Goal: Information Seeking & Learning: Find specific fact

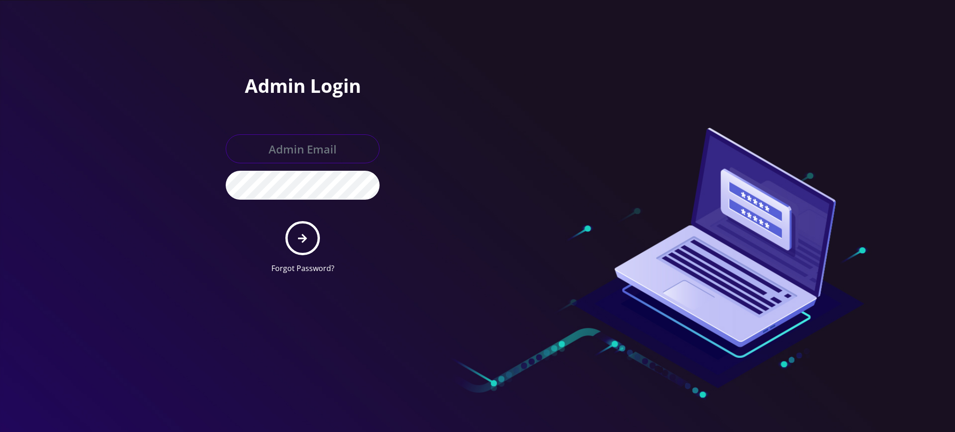
type input "[PERSON_NAME][EMAIL_ADDRESS][DOMAIN_NAME]"
click at [304, 235] on icon "submit" at bounding box center [302, 238] width 9 height 10
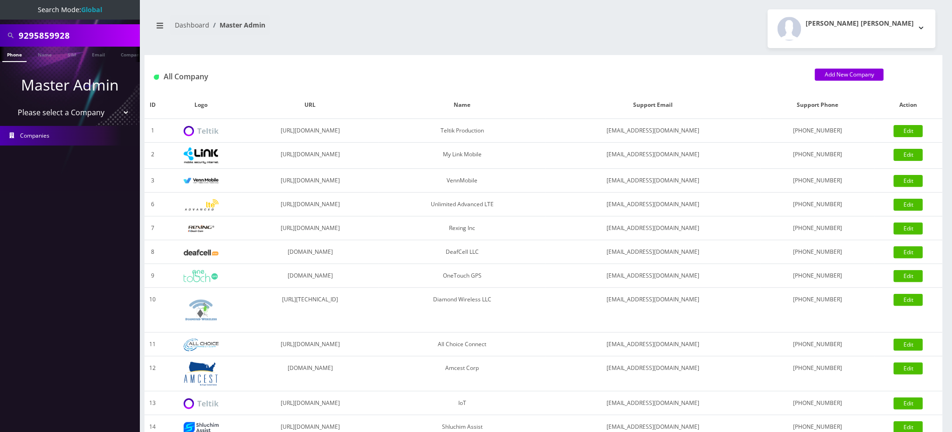
drag, startPoint x: 84, startPoint y: 35, endPoint x: 0, endPoint y: 25, distance: 85.0
click at [0, 35] on div "9295859928" at bounding box center [70, 35] width 140 height 22
click at [55, 34] on input "9295859928" at bounding box center [78, 36] width 119 height 18
drag, startPoint x: 35, startPoint y: 32, endPoint x: 155, endPoint y: 45, distance: 121.5
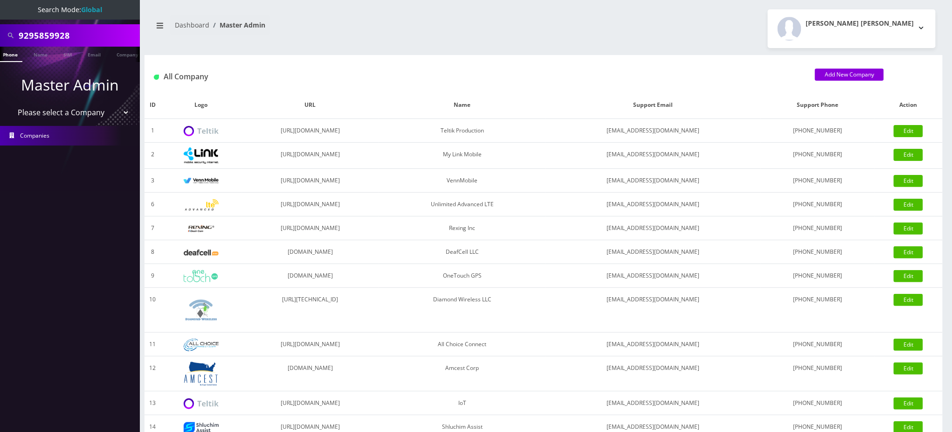
click at [154, 46] on div "Search Mode: Global 9295859928 Phone Name SIM Email Company Customer Master Adm…" at bounding box center [476, 320] width 952 height 640
type input "9296924606"
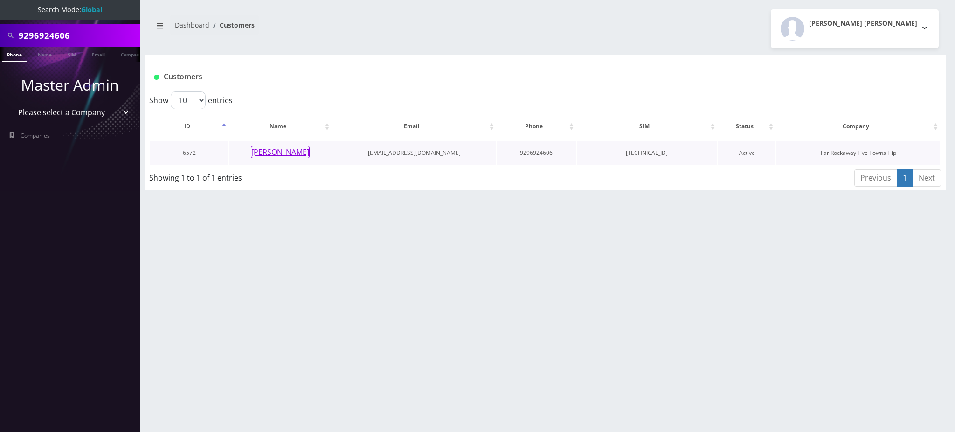
click at [287, 151] on button "[PERSON_NAME]" at bounding box center [280, 152] width 59 height 12
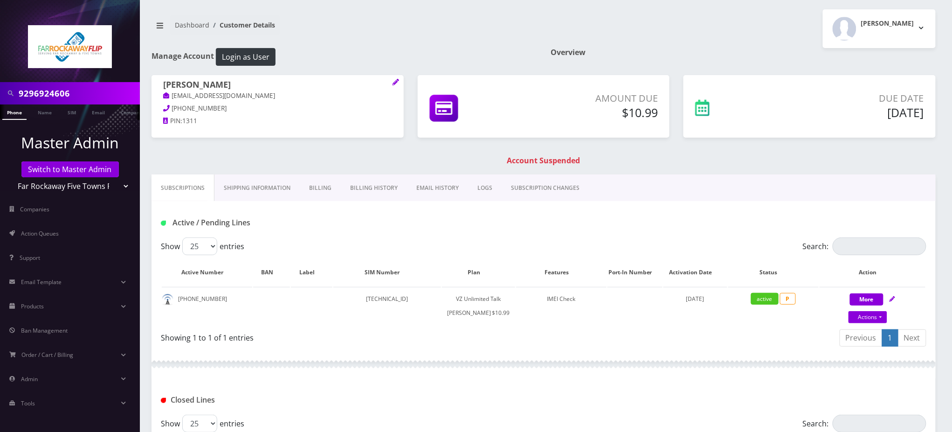
click at [322, 187] on link "Billing" at bounding box center [320, 187] width 41 height 27
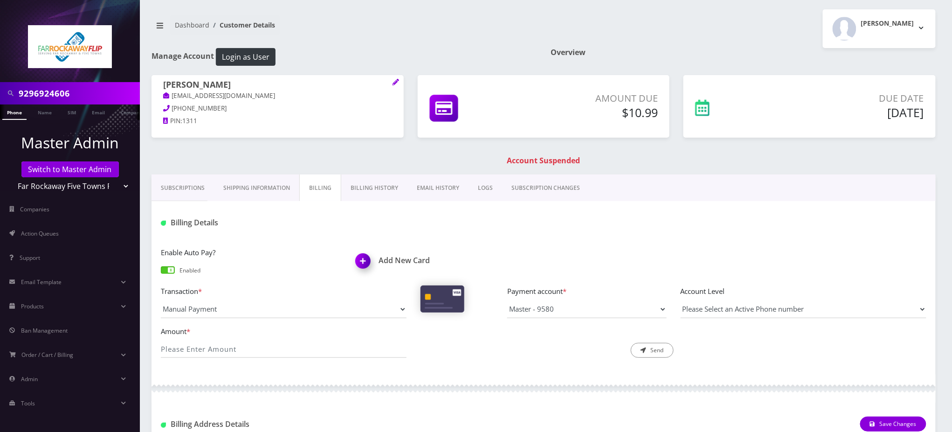
click at [188, 179] on link "Subscriptions" at bounding box center [183, 187] width 62 height 27
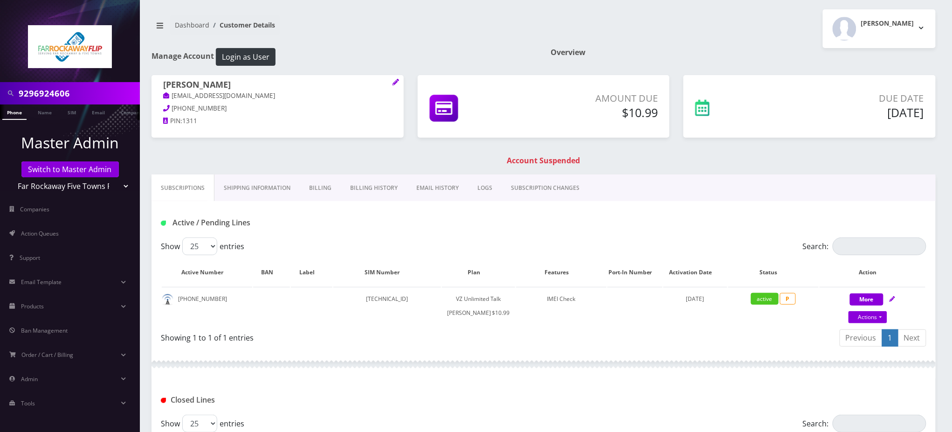
drag, startPoint x: 390, startPoint y: 236, endPoint x: 303, endPoint y: 200, distance: 94.5
click at [390, 235] on div "Active / Pending Lines" at bounding box center [544, 219] width 784 height 36
click at [318, 184] on link "Billing" at bounding box center [320, 187] width 41 height 27
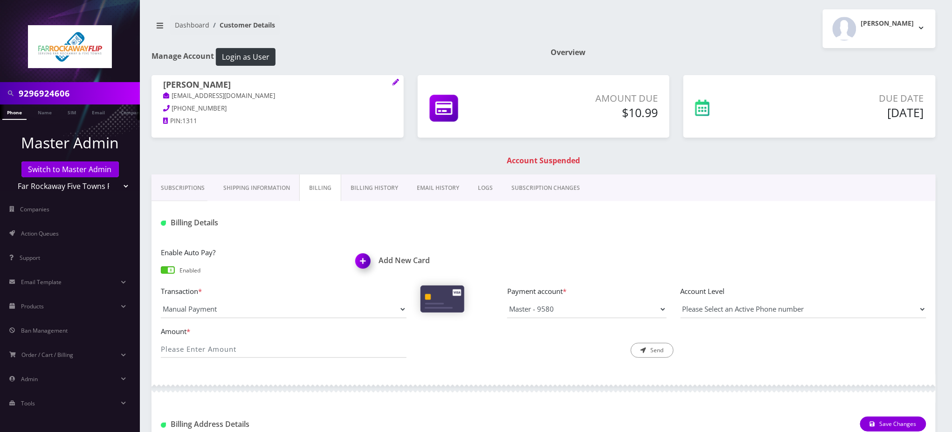
click at [444, 235] on div "Billing Details" at bounding box center [544, 219] width 784 height 36
click at [296, 154] on div "yitty rennert tlieberm04+++00@gmail.com 347-790-2525 PIN: 1311 Amount Due $10.99" at bounding box center [544, 124] width 798 height 99
click at [428, 229] on div at bounding box center [674, 222] width 520 height 15
click at [639, 156] on h1 "Account Suspended" at bounding box center [544, 160] width 780 height 9
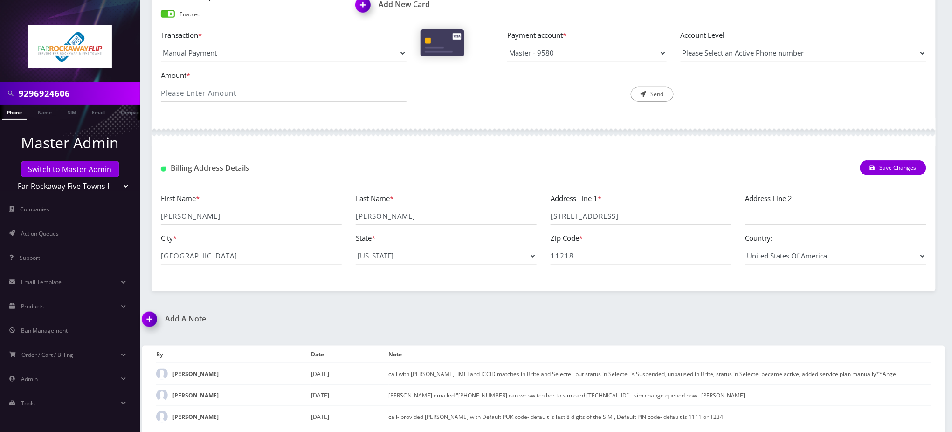
scroll to position [258, 0]
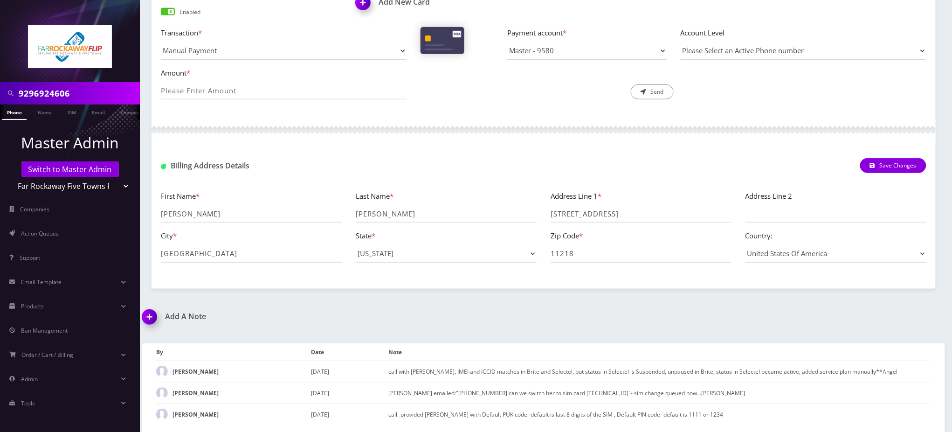
click at [338, 324] on div "Add A Note" at bounding box center [339, 323] width 408 height 22
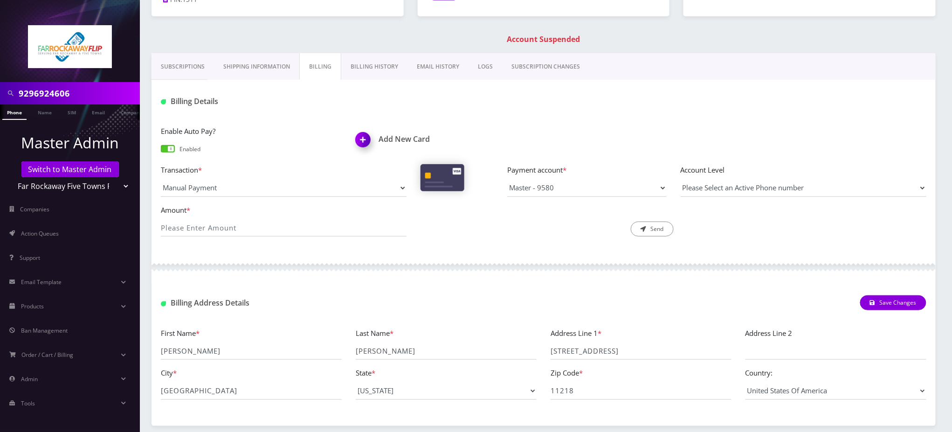
scroll to position [0, 0]
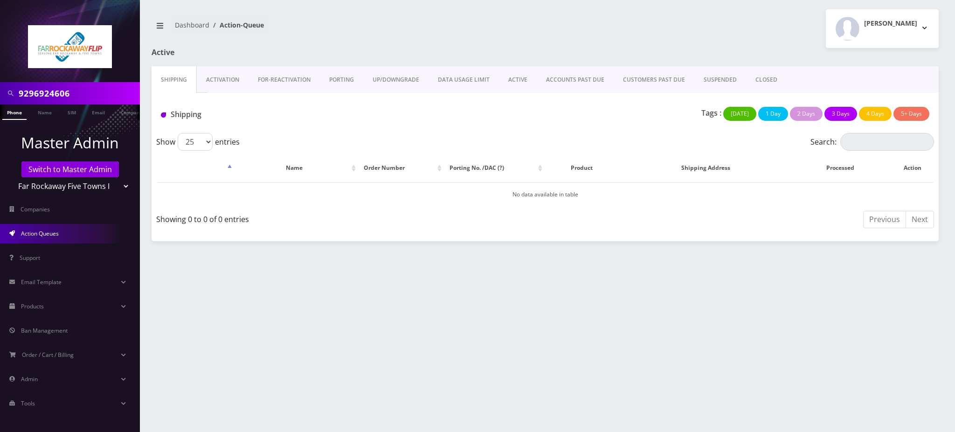
click at [344, 47] on div "Dashboard Action-Queue [PERSON_NAME] Logout" at bounding box center [545, 28] width 801 height 39
click at [323, 318] on div "9296924606 Phone Name SIM Email Company Customer Dashboard Action-Queue [PERSON…" at bounding box center [545, 216] width 820 height 432
drag, startPoint x: 544, startPoint y: 29, endPoint x: 525, endPoint y: 38, distance: 20.2
click at [542, 30] on div "Dashboard Action-Queue" at bounding box center [345, 28] width 400 height 27
click at [14, 114] on link "Phone" at bounding box center [14, 111] width 24 height 15
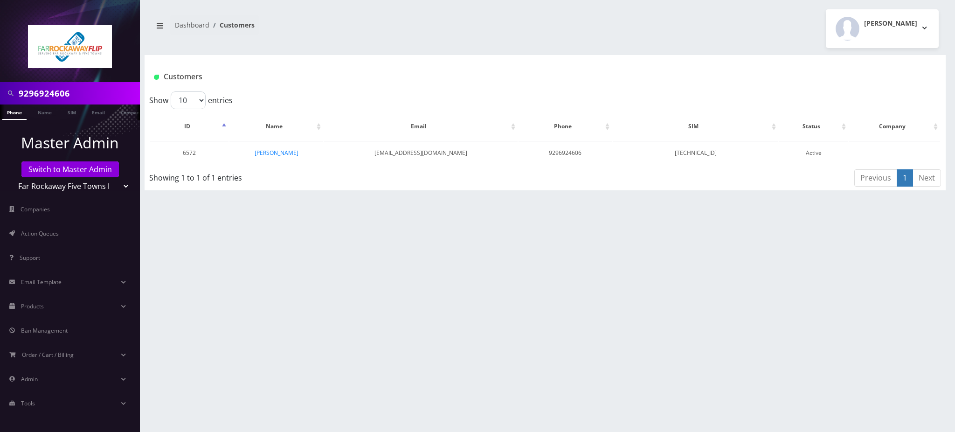
drag, startPoint x: 0, startPoint y: 59, endPoint x: 3, endPoint y: 53, distance: 6.3
click at [0, 49] on nav "9296924606 Phone Name SIM Email Company Customer Master Admin Switch to Master …" at bounding box center [70, 216] width 140 height 432
type input "9295498645"
click at [16, 112] on link "Phone" at bounding box center [14, 111] width 24 height 15
click at [275, 153] on link "[PERSON_NAME]" at bounding box center [277, 153] width 44 height 8
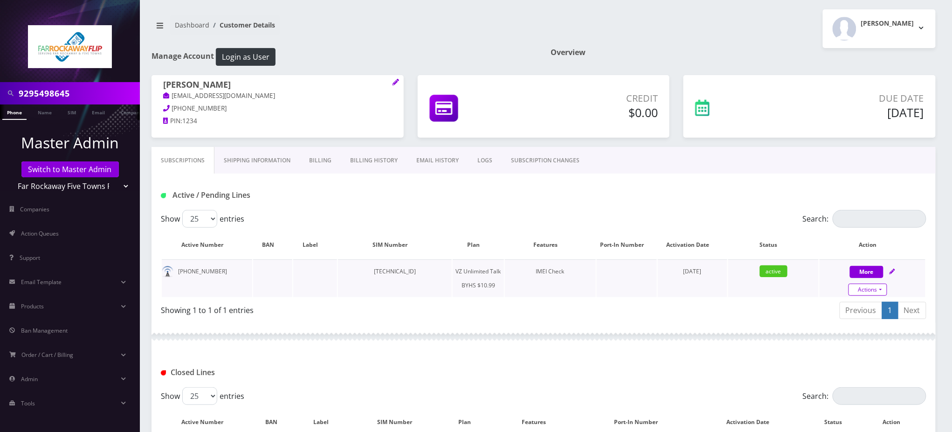
click at [870, 288] on link "Actions" at bounding box center [868, 289] width 39 height 12
select select "467"
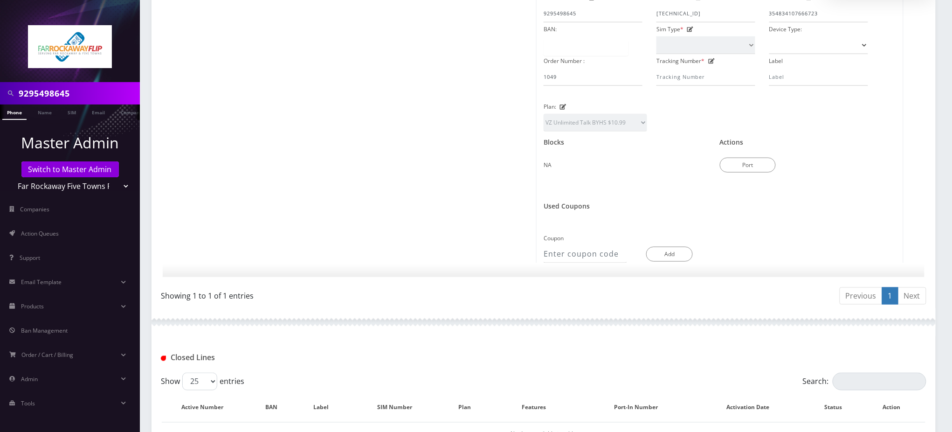
scroll to position [461, 0]
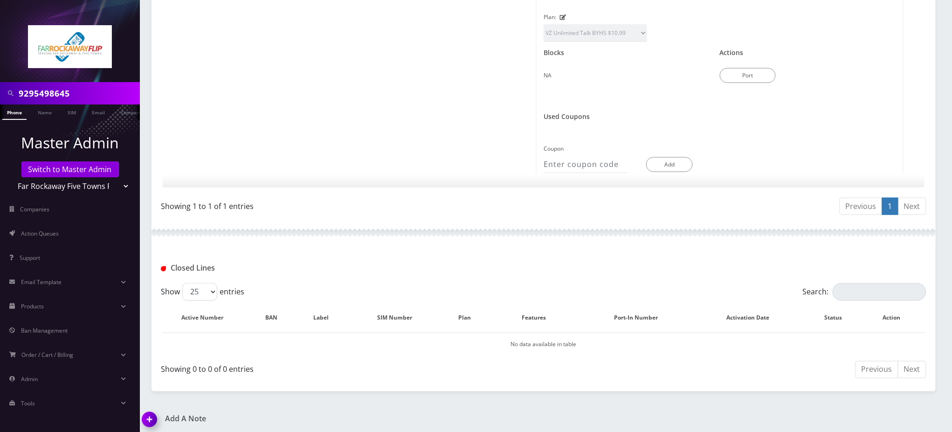
drag, startPoint x: 150, startPoint y: 411, endPoint x: 164, endPoint y: 416, distance: 14.7
click at [150, 413] on img at bounding box center [152, 423] width 28 height 28
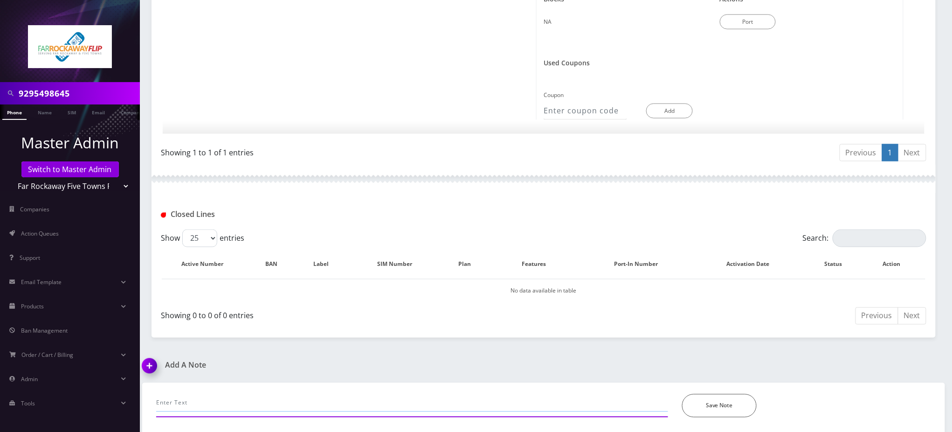
click at [193, 398] on input "text" at bounding box center [412, 403] width 512 height 18
type input "w"
paste input "89148000011835956689"
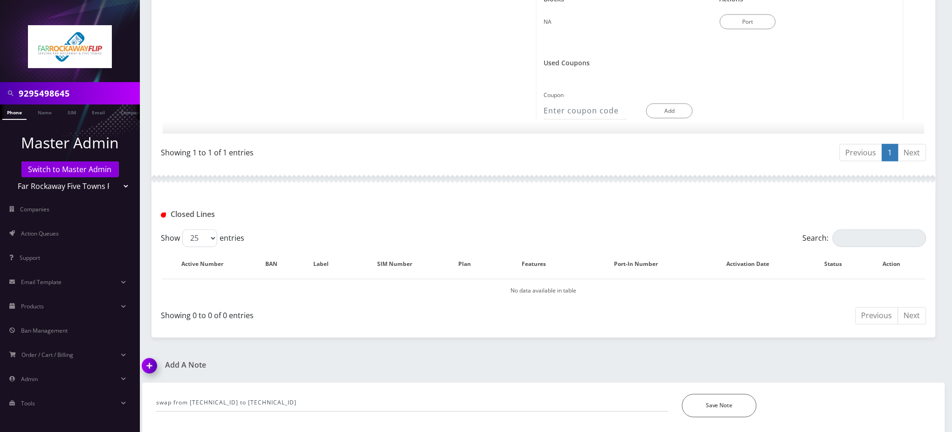
click at [94, 95] on input "9295498645" at bounding box center [78, 93] width 119 height 18
click at [292, 400] on input "swap from 89148000011835956689 to 891480000010413033366" at bounding box center [412, 403] width 512 height 18
type input "swap from 89148000011835956689 to 89148000010413033366"
click at [721, 400] on button "Save Note" at bounding box center [719, 405] width 75 height 23
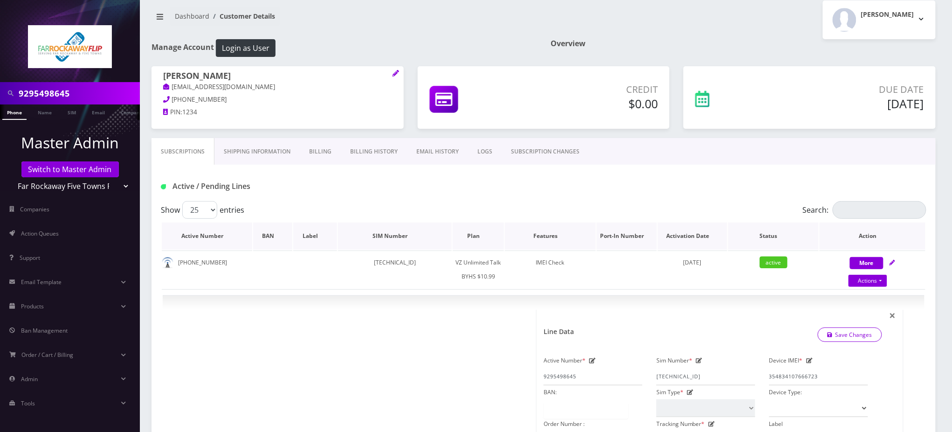
scroll to position [124, 0]
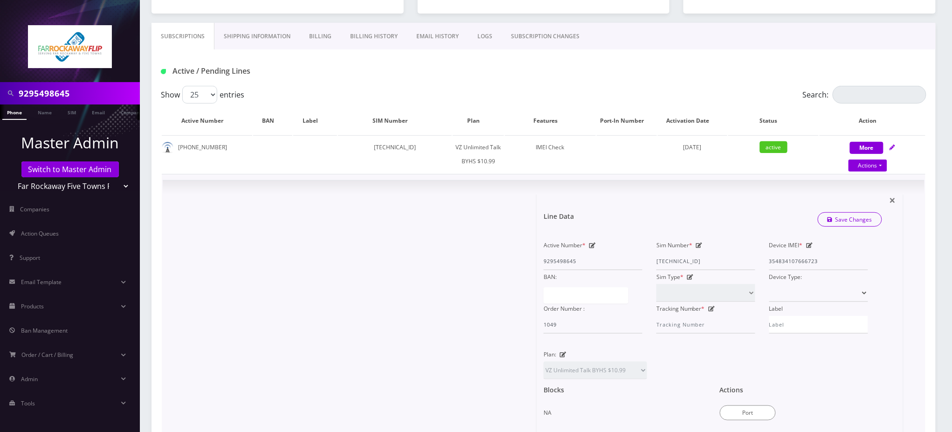
click at [699, 243] on icon at bounding box center [699, 245] width 7 height 6
paste input "0413033366"
type input "89148000010413033366"
click at [842, 215] on link "Save Changes" at bounding box center [850, 219] width 65 height 14
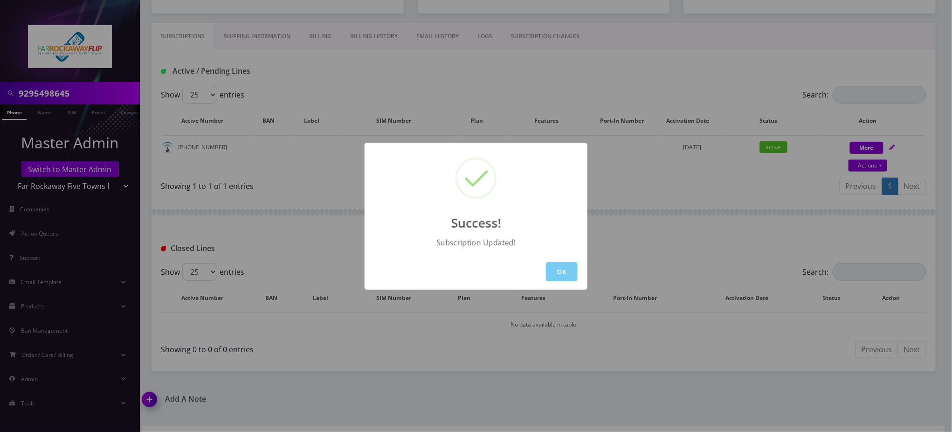
click at [575, 277] on button "OK" at bounding box center [562, 271] width 32 height 19
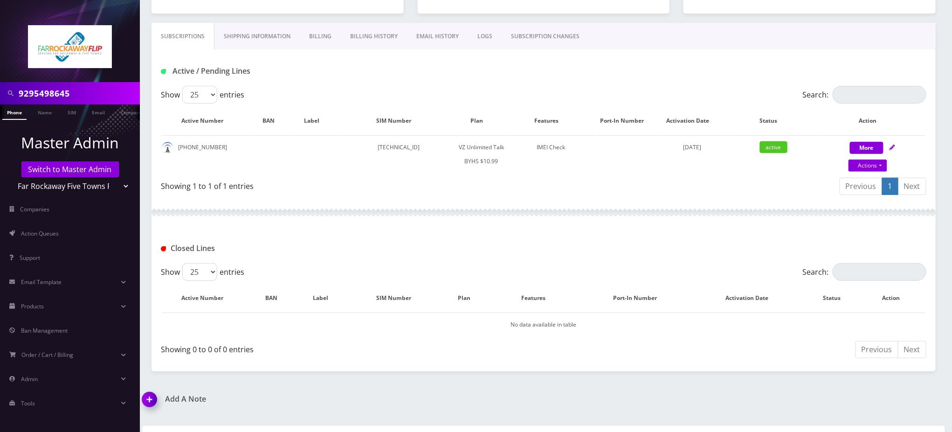
click at [37, 97] on input "9295498645" at bounding box center [78, 93] width 119 height 18
click at [876, 164] on link "Actions" at bounding box center [868, 165] width 39 height 12
select select "467"
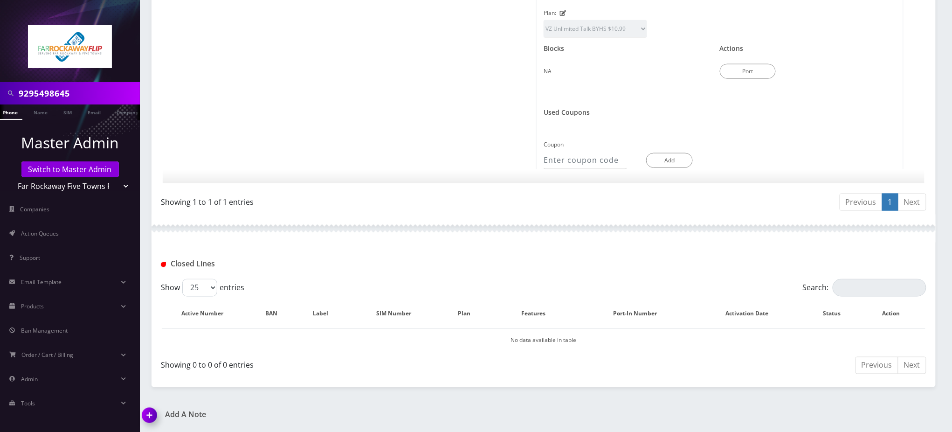
scroll to position [518, 0]
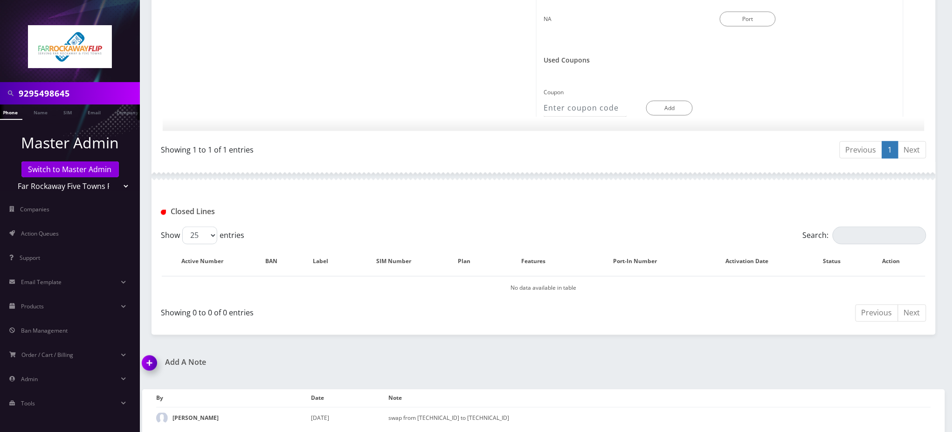
click at [381, 146] on div "Showing 1 to 1 of 1 entries" at bounding box center [349, 147] width 376 height 15
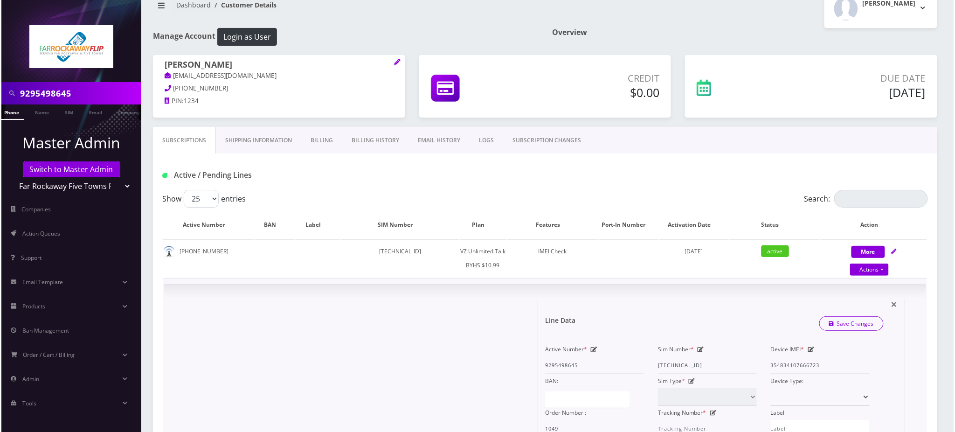
scroll to position [0, 0]
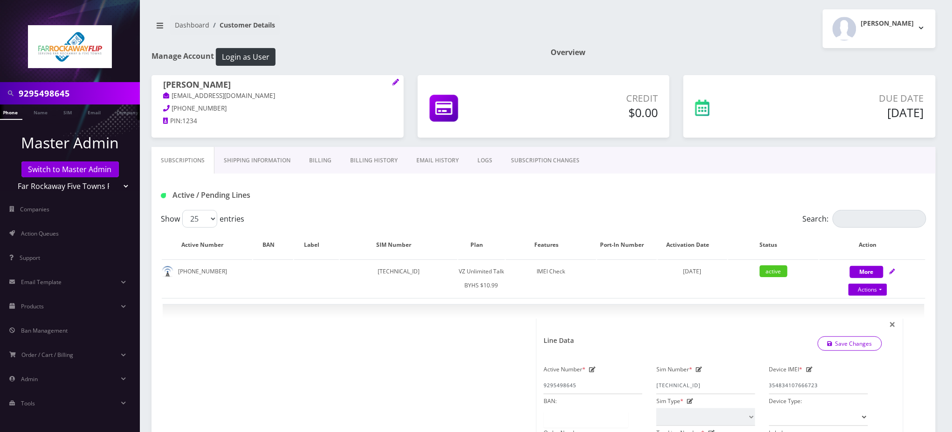
click at [193, 154] on link "Subscriptions" at bounding box center [183, 160] width 63 height 27
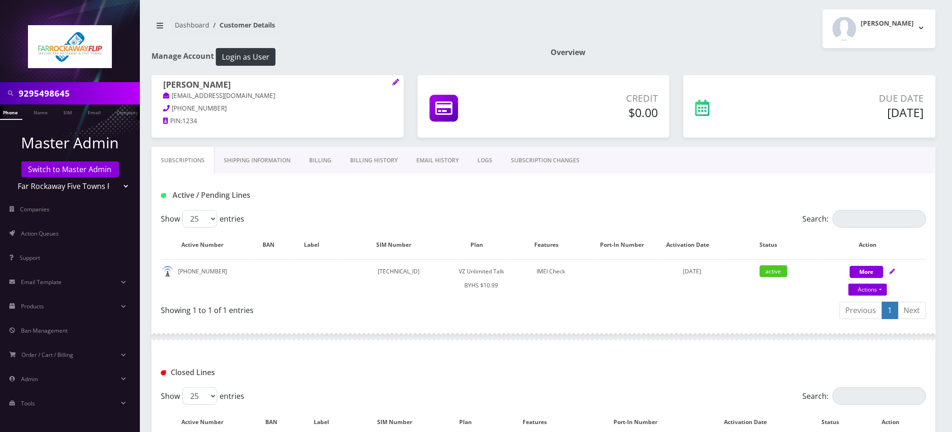
click at [577, 191] on div "Active / Pending Lines" at bounding box center [544, 194] width 780 height 15
click at [585, 199] on div "Active / Pending Lines" at bounding box center [544, 194] width 780 height 15
click at [517, 160] on link "SUBSCRIPTION CHANGES" at bounding box center [545, 160] width 87 height 27
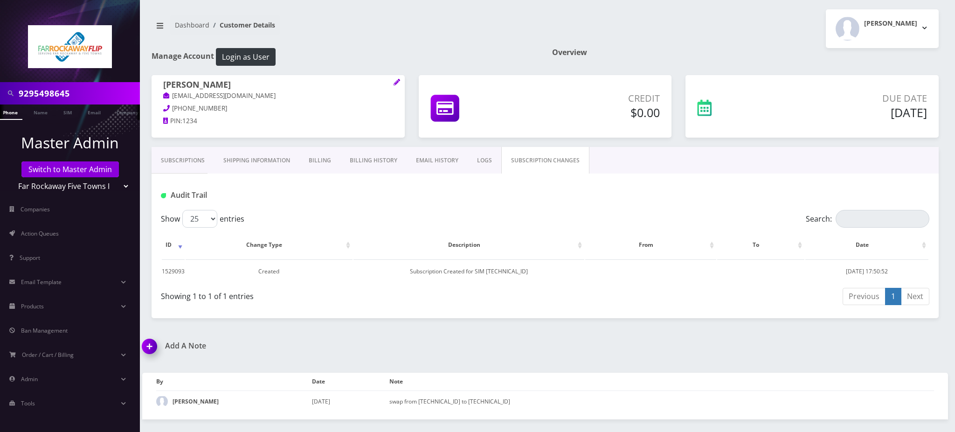
click at [476, 198] on div "Audit Trail" at bounding box center [545, 194] width 782 height 15
click at [454, 49] on h1 "Manage Account Login as User" at bounding box center [345, 57] width 386 height 18
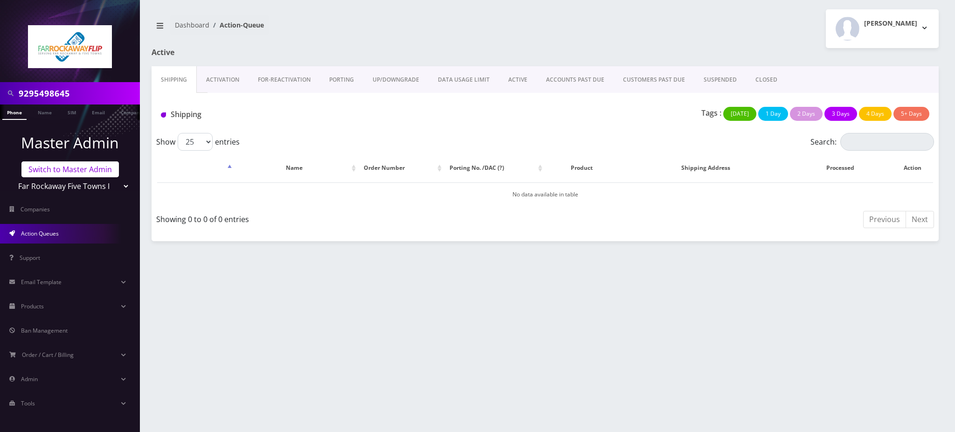
click at [69, 167] on link "Switch to Master Admin" at bounding box center [69, 169] width 97 height 16
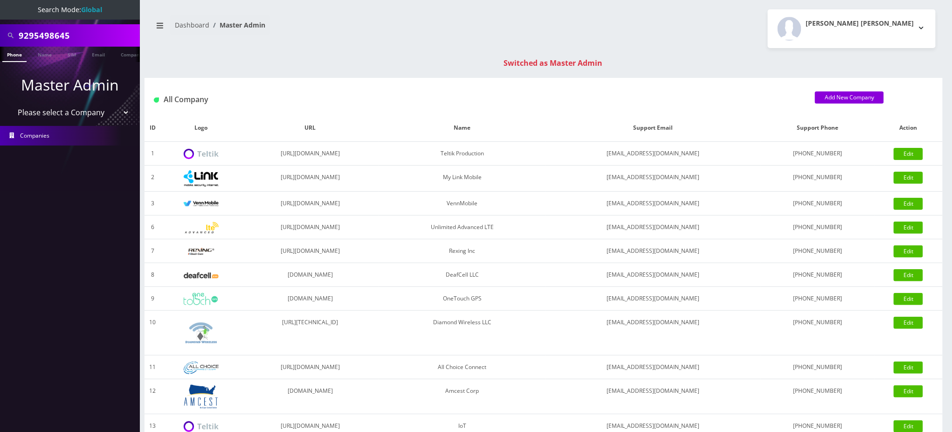
drag, startPoint x: 63, startPoint y: 33, endPoint x: 0, endPoint y: 10, distance: 67.2
click at [0, 10] on nav "Search Mode: Global 9295498645 Phone Name SIM Email Company Customer Master Adm…" at bounding box center [70, 216] width 140 height 432
paste input "18455482410"
drag, startPoint x: 23, startPoint y: 35, endPoint x: 0, endPoint y: 32, distance: 23.4
click at [0, 33] on div "18455482410" at bounding box center [70, 35] width 140 height 22
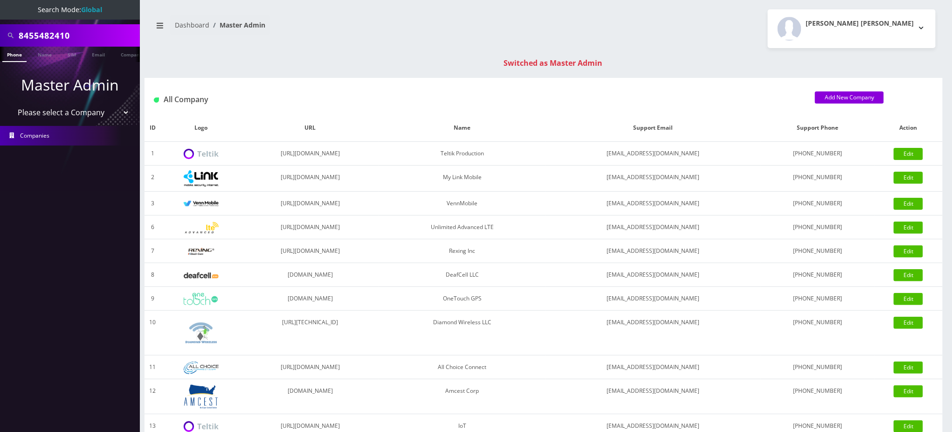
type input "8455482410"
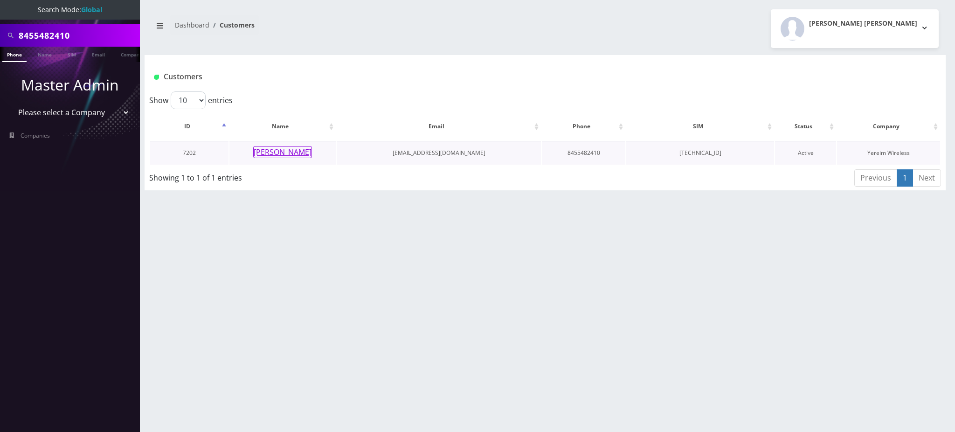
click at [283, 156] on button "[PERSON_NAME]" at bounding box center [282, 152] width 59 height 12
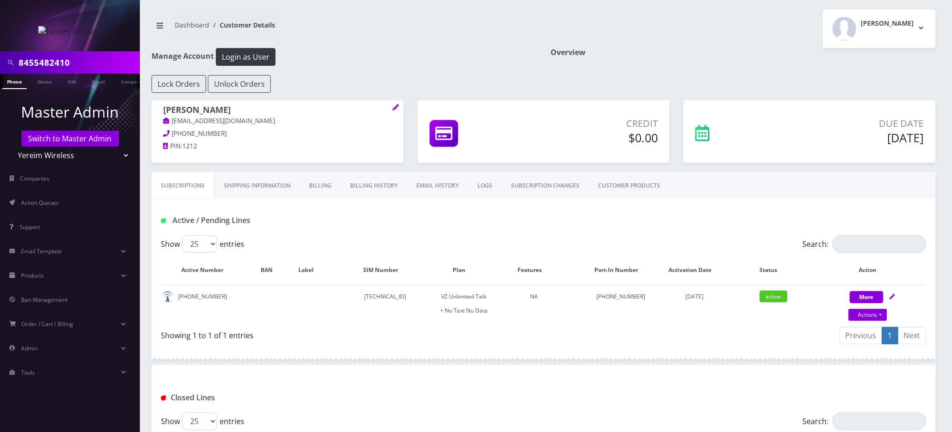
click at [804, 187] on div "Subscriptions Shipping Information Billing Billing History EMAIL HISTORY LOGS S…" at bounding box center [544, 185] width 784 height 27
click at [808, 83] on div "Lock Orders Unlock Orders" at bounding box center [544, 84] width 798 height 18
drag, startPoint x: 401, startPoint y: 65, endPoint x: 386, endPoint y: 3, distance: 63.8
click at [400, 65] on h1 "Manage Account Login as User" at bounding box center [344, 57] width 385 height 18
drag, startPoint x: 92, startPoint y: 67, endPoint x: 0, endPoint y: 35, distance: 97.0
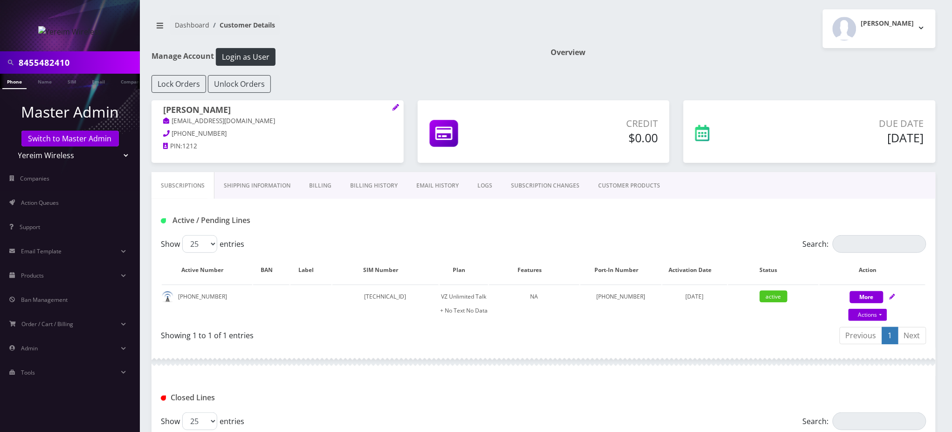
click at [0, 37] on nav "8455482410 Phone Name SIM Email Company Customer Master Admin Switch to Master …" at bounding box center [70, 216] width 140 height 432
type input "8453522722"
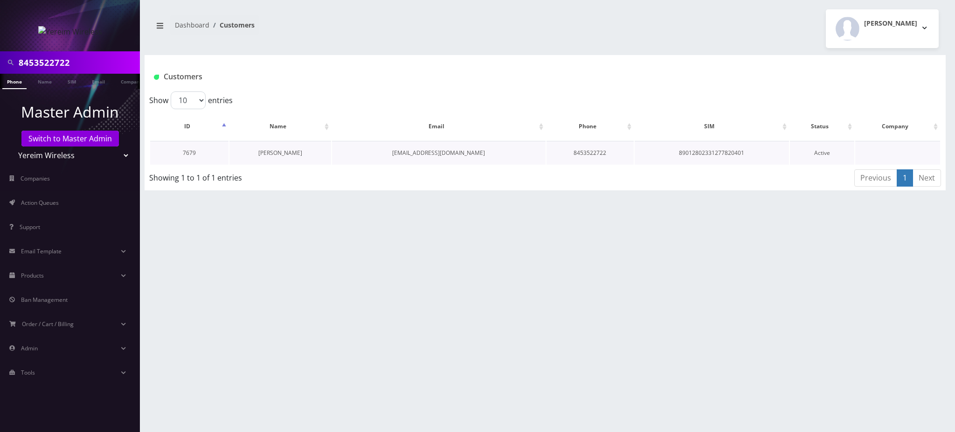
click at [289, 152] on link "[PERSON_NAME]" at bounding box center [280, 153] width 44 height 8
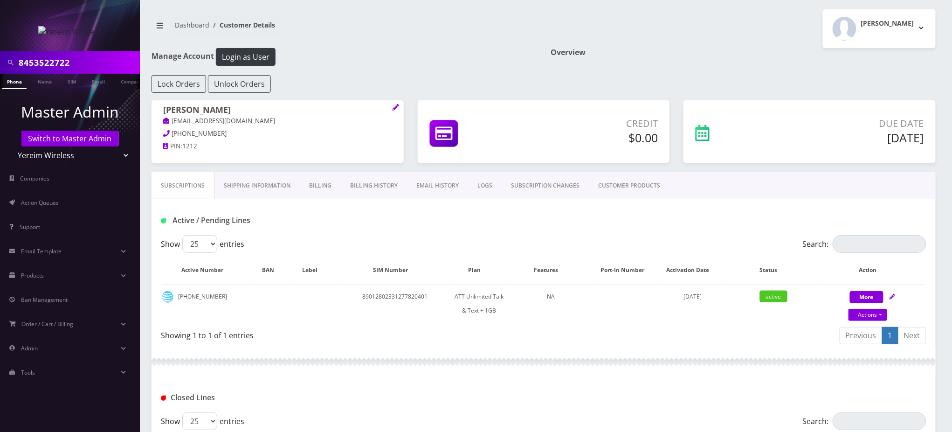
click at [622, 185] on link "CUSTOMER PRODUCTS" at bounding box center [629, 185] width 81 height 27
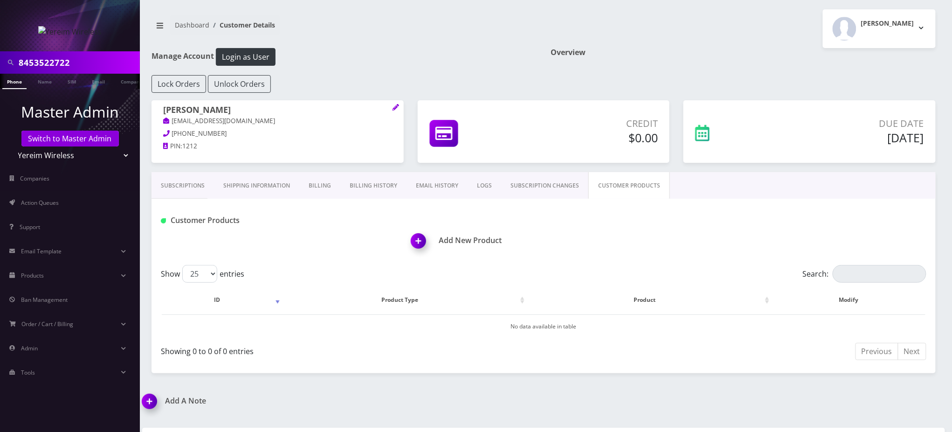
click at [551, 184] on link "SUBSCRIPTION CHANGES" at bounding box center [544, 185] width 87 height 27
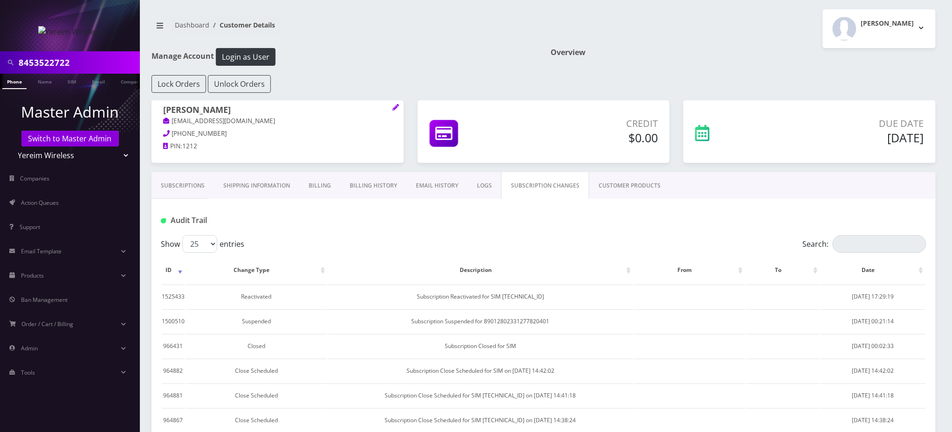
scroll to position [0, 4]
click at [48, 63] on input "8453522722" at bounding box center [78, 63] width 119 height 18
click at [14, 82] on link "Phone" at bounding box center [14, 81] width 24 height 15
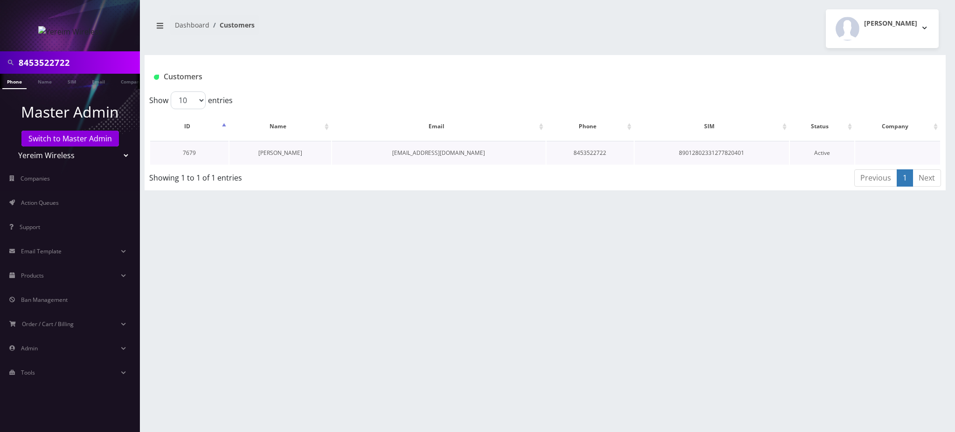
click at [287, 154] on link "[PERSON_NAME]" at bounding box center [280, 153] width 44 height 8
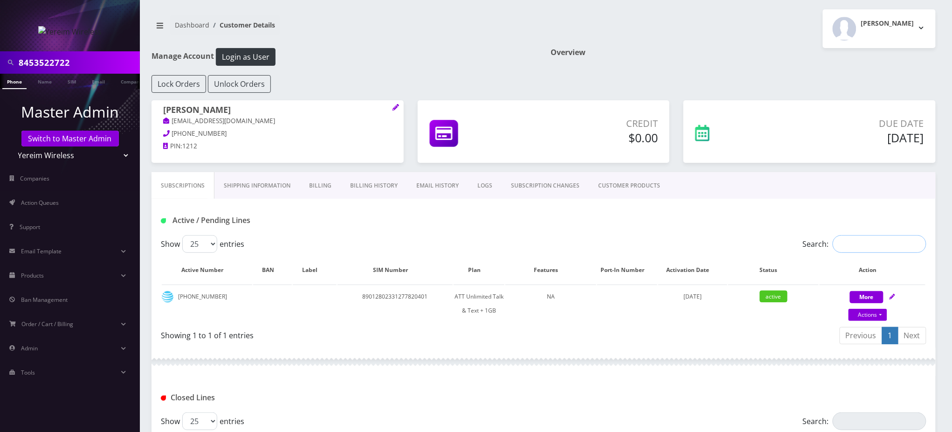
click at [847, 244] on input "Search:" at bounding box center [880, 244] width 94 height 18
paste input "8453522722"
type input "8453522722"
drag, startPoint x: 469, startPoint y: 232, endPoint x: 319, endPoint y: 202, distance: 153.1
click at [469, 232] on div "Active / Pending Lines" at bounding box center [544, 217] width 784 height 36
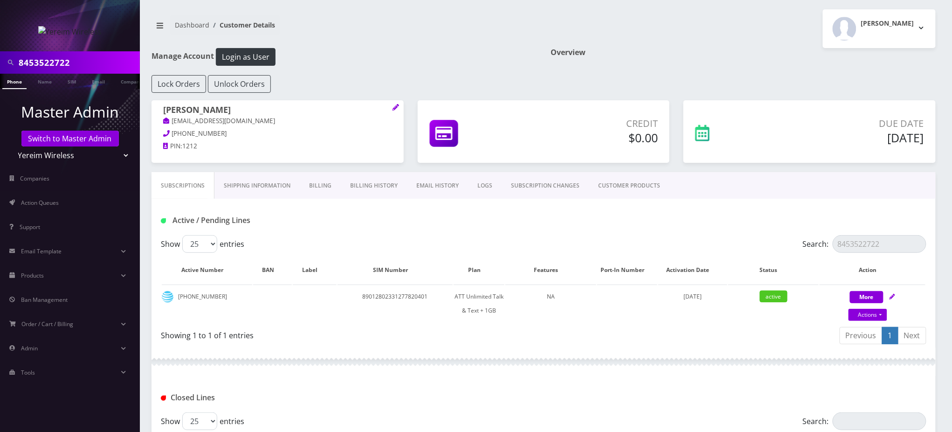
drag, startPoint x: 80, startPoint y: 64, endPoint x: 0, endPoint y: 40, distance: 83.8
click at [0, 40] on nav "8453522722 Phone Name SIM Email Company Customer Master Admin Switch to Master …" at bounding box center [70, 216] width 140 height 432
click at [800, 77] on div "Lock Orders Unlock Orders" at bounding box center [544, 84] width 798 height 18
drag, startPoint x: 230, startPoint y: 111, endPoint x: 162, endPoint y: 111, distance: 68.1
click at [162, 111] on div "[PERSON_NAME] [EMAIL_ADDRESS][DOMAIN_NAME] [PHONE_NUMBER] PIN: 1212" at bounding box center [278, 129] width 252 height 58
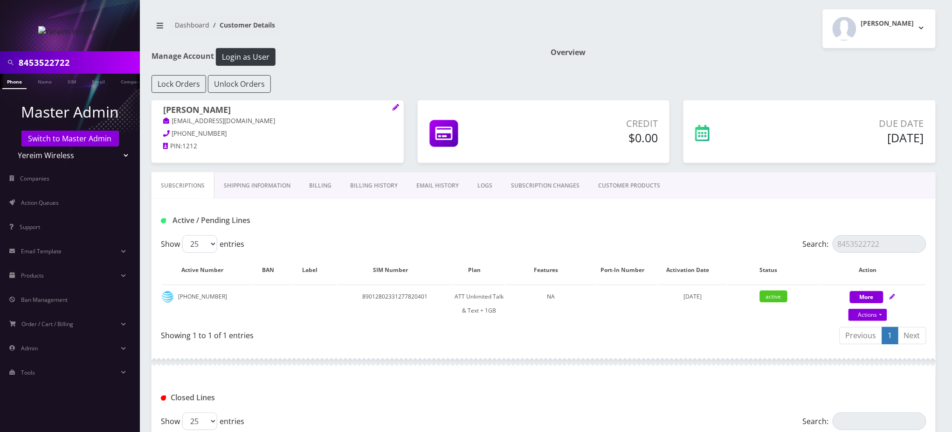
copy h1 "[PERSON_NAME]"
click at [409, 295] on td "89012802331277820401" at bounding box center [395, 303] width 115 height 38
copy td "89012802331277820401"
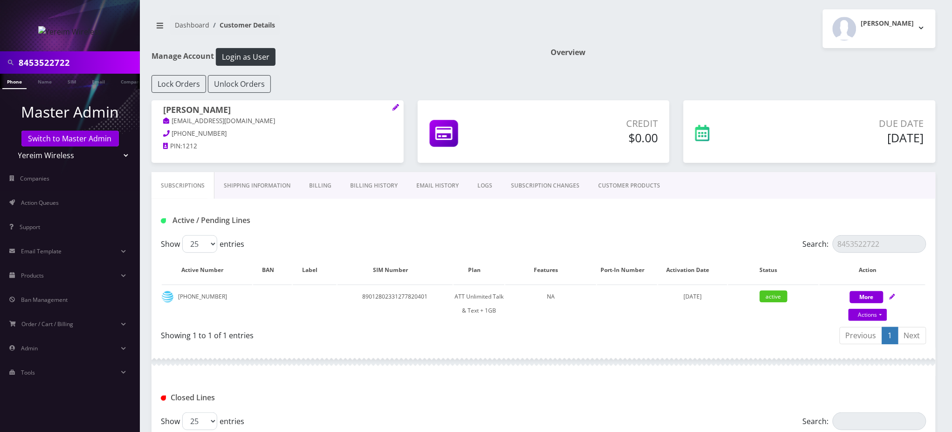
click at [386, 65] on h1 "Manage Account Login as User" at bounding box center [344, 57] width 385 height 18
click at [486, 35] on nav "Dashboard Customer Details" at bounding box center [344, 28] width 385 height 27
